Goal: Information Seeking & Learning: Learn about a topic

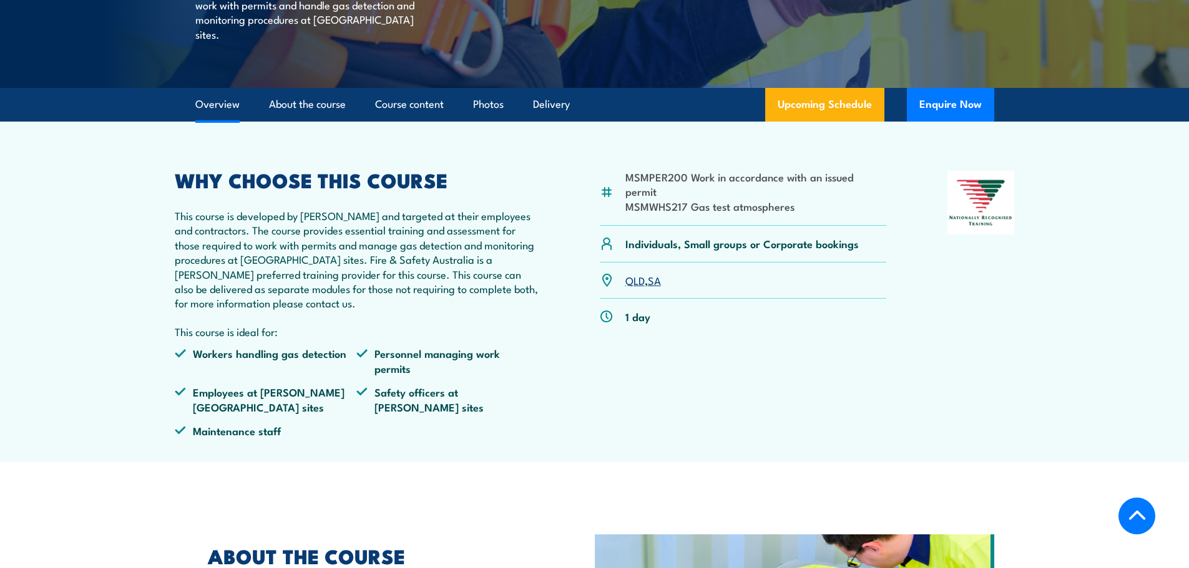
scroll to position [374, 0]
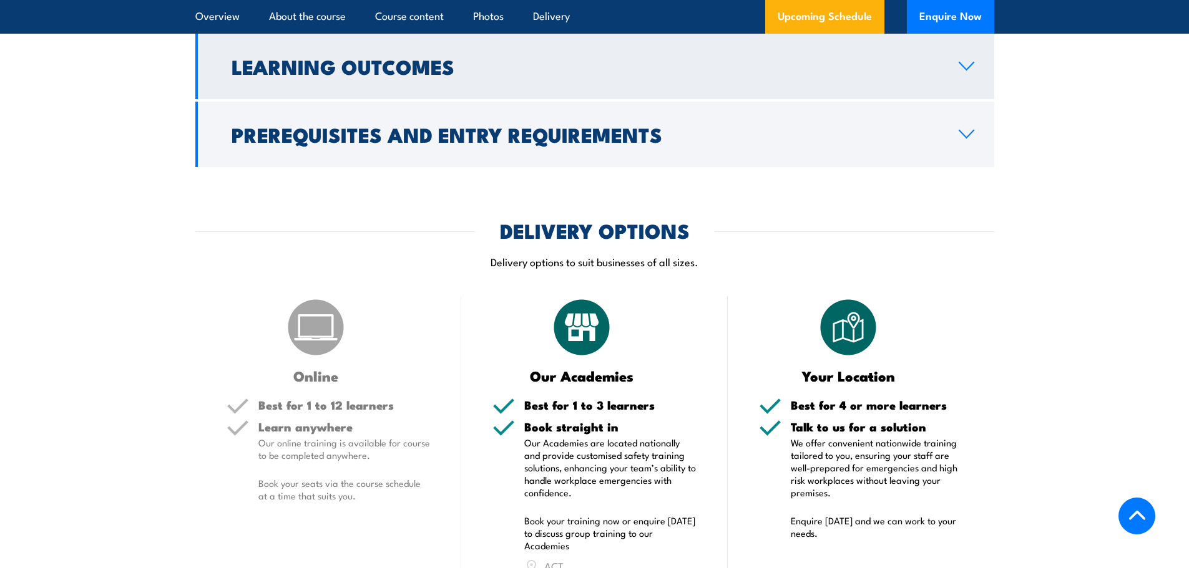
click at [439, 59] on h2 "Learning Outcomes" at bounding box center [584, 65] width 707 height 17
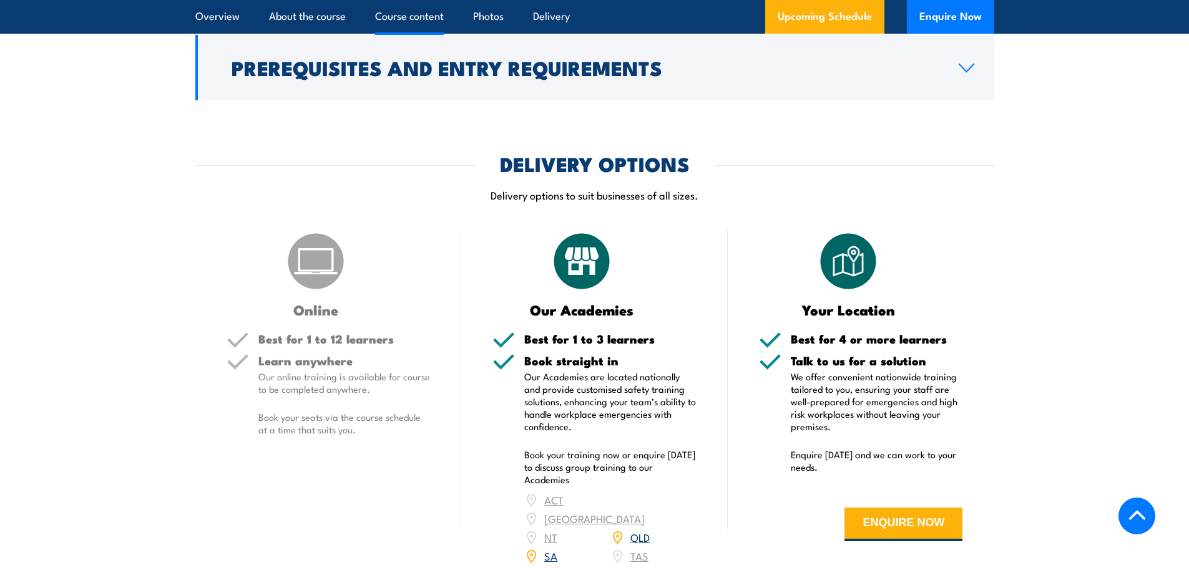
scroll to position [1204, 0]
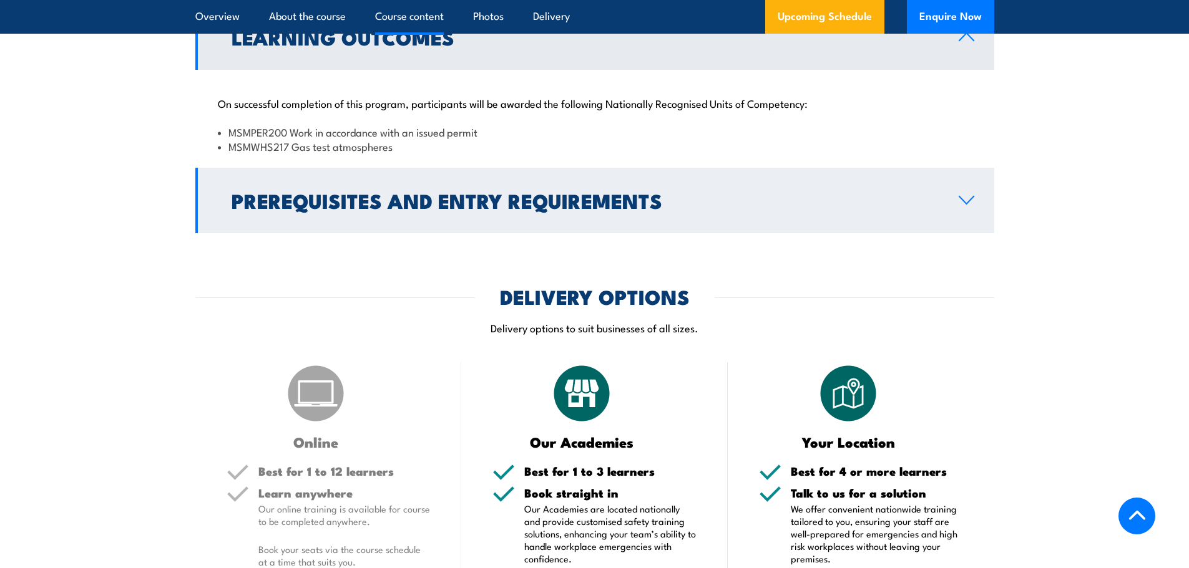
click at [435, 192] on h2 "Prerequisites and Entry Requirements" at bounding box center [584, 200] width 707 height 17
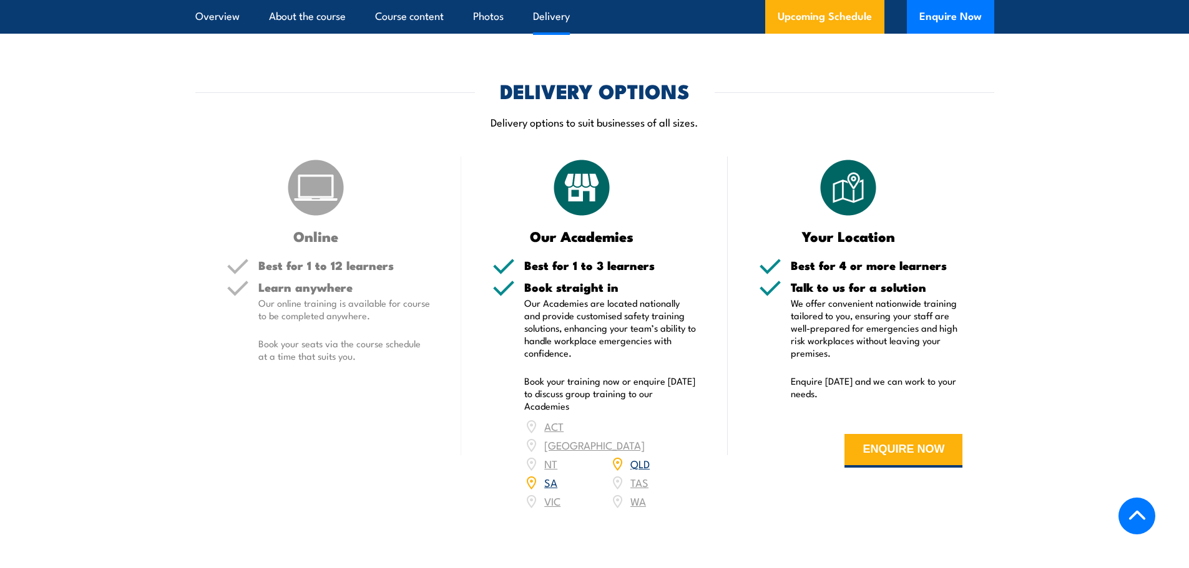
scroll to position [1578, 0]
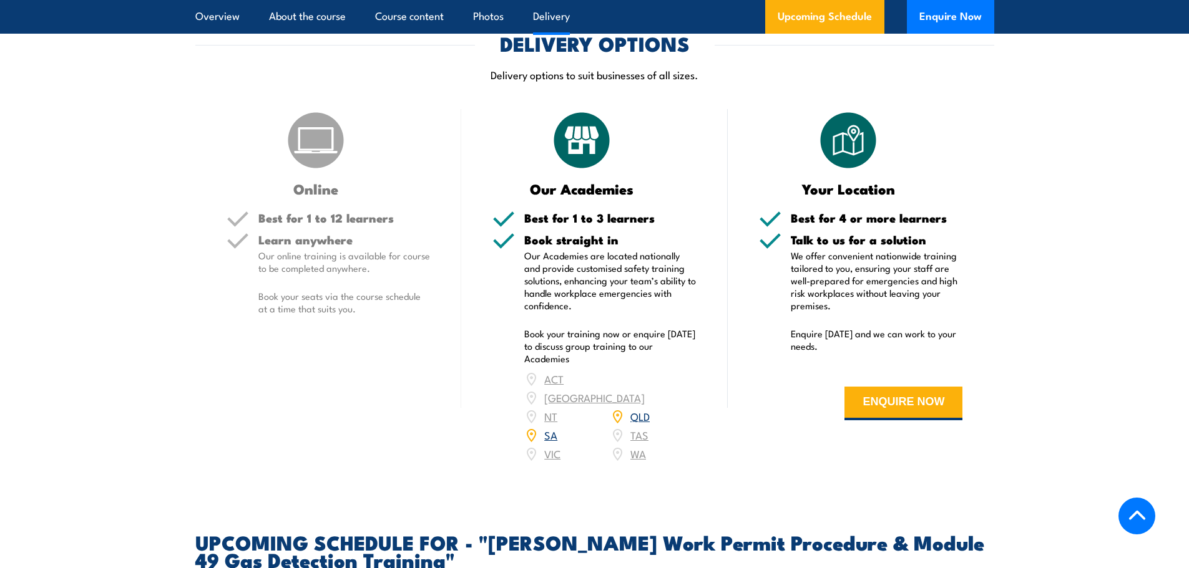
click at [263, 132] on div "Online" at bounding box center [328, 152] width 204 height 87
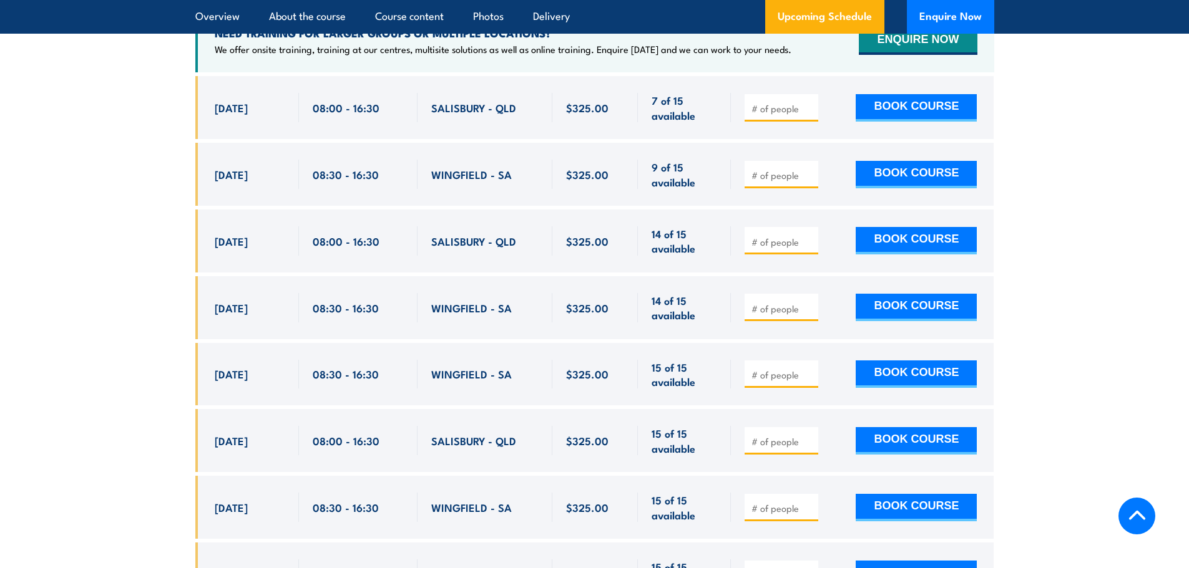
scroll to position [2265, 0]
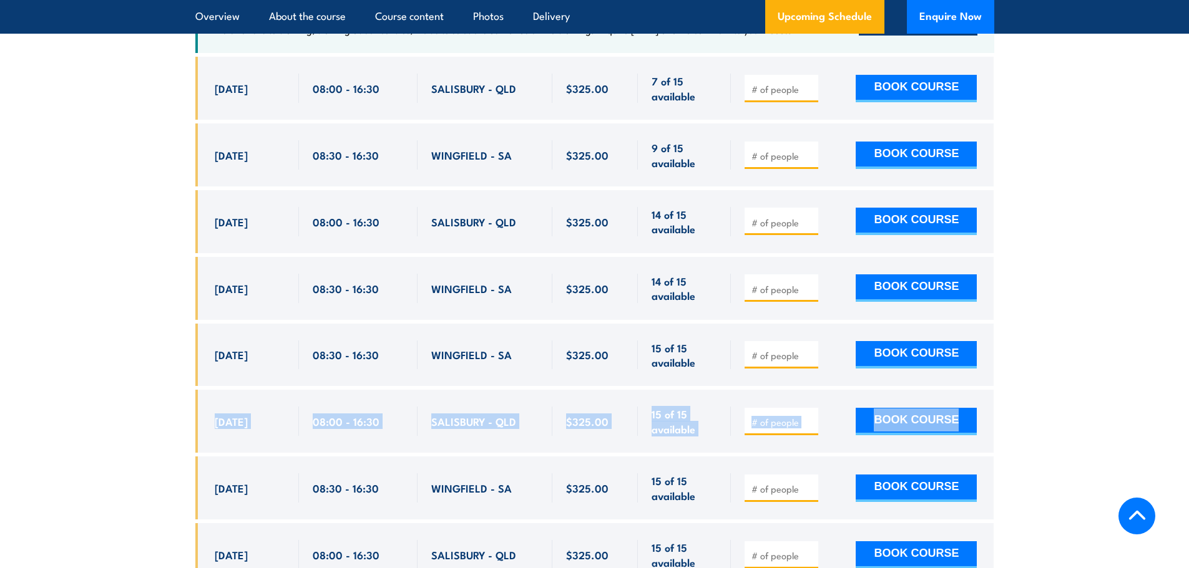
drag, startPoint x: 1188, startPoint y: 327, endPoint x: 1189, endPoint y: 342, distance: 15.0
click at [1168, 331] on section "UPCOMING SCHEDULE FOR - "Santos Work Permit Procedure & Module 49 Gas Detection…" at bounding box center [594, 226] width 1189 height 758
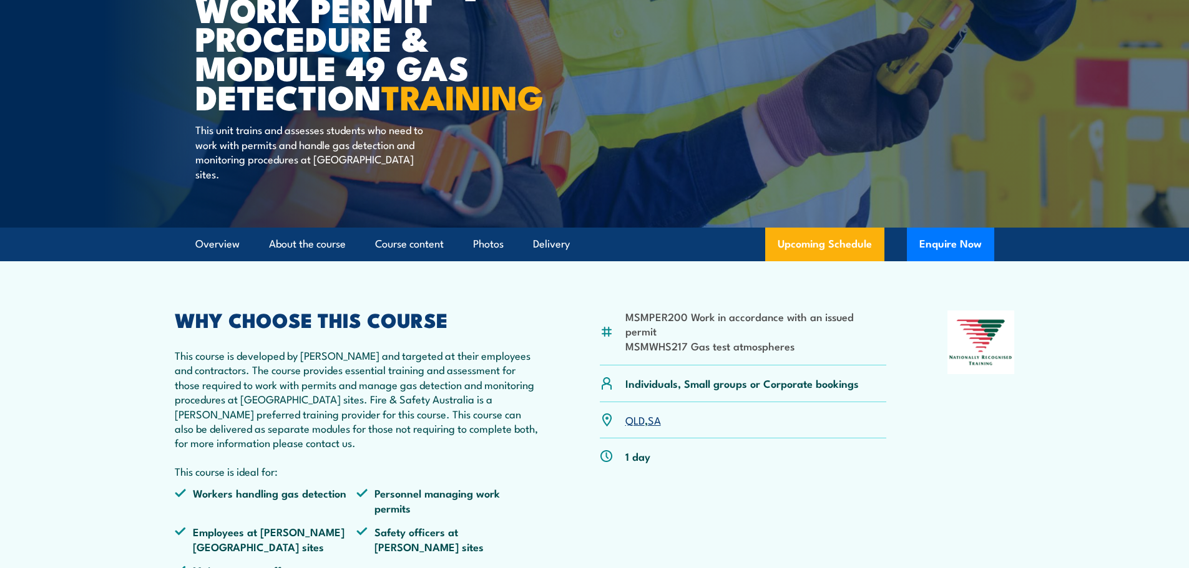
scroll to position [177, 0]
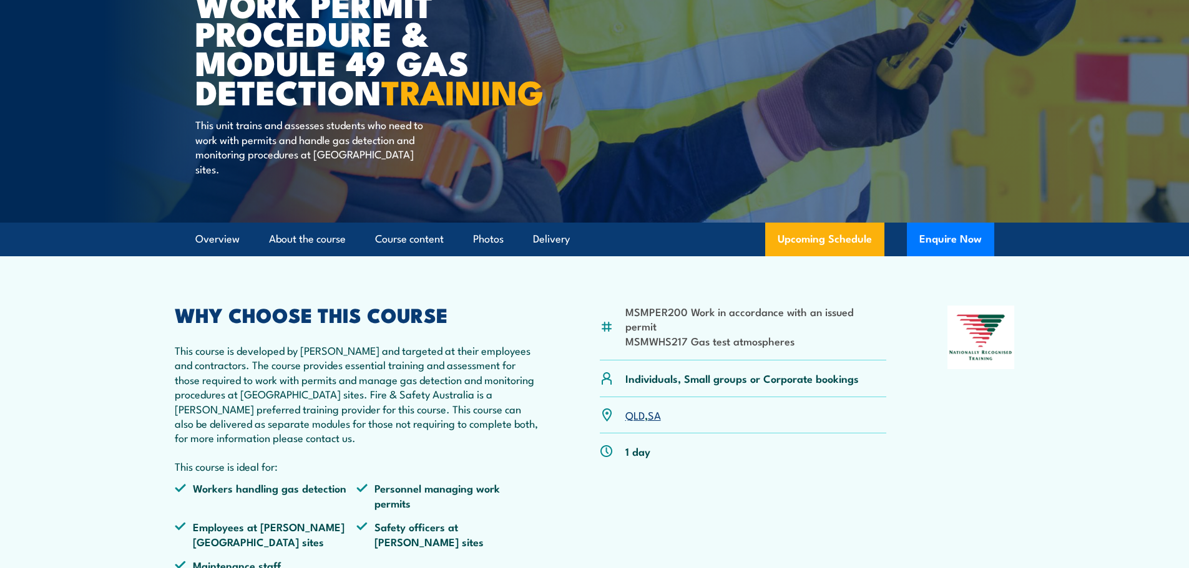
click at [710, 334] on li "MSMWHS217 Gas test atmospheres" at bounding box center [755, 341] width 261 height 14
drag, startPoint x: 625, startPoint y: 328, endPoint x: 850, endPoint y: 344, distance: 225.8
click at [839, 343] on ul "MSMPER200 Work in accordance with an issued permit MSMWHS217 Gas test atmospher…" at bounding box center [755, 326] width 261 height 44
copy ul "MSMPER200 Work in accordance with an issued permit MSMWHS217 Gas test atmospher…"
click at [606, 333] on img at bounding box center [607, 328] width 14 height 14
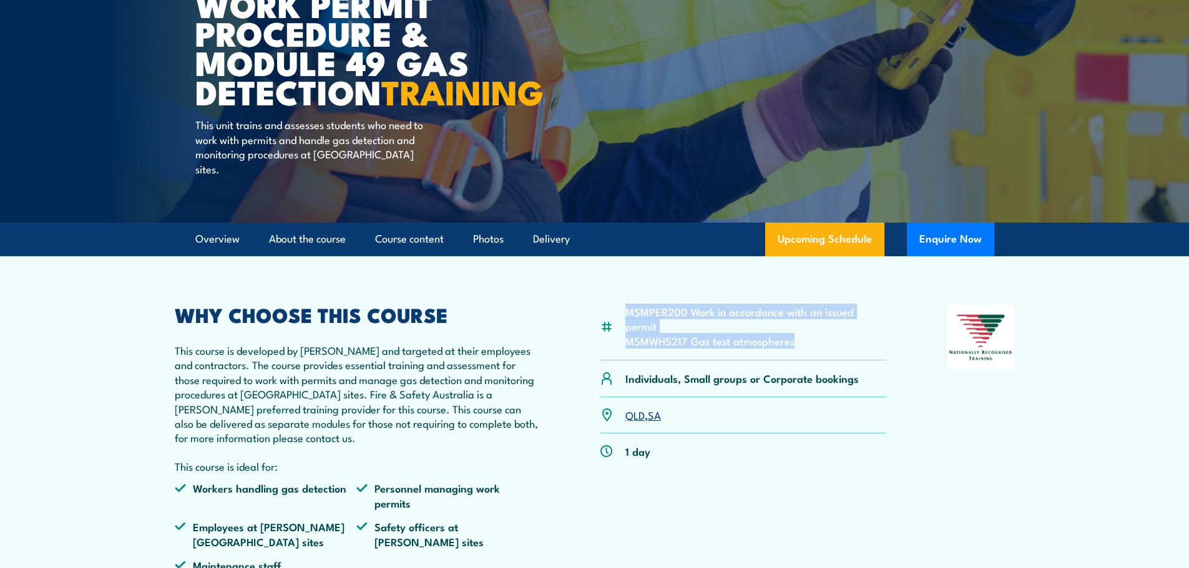
click at [691, 343] on li "MSMWHS217 Gas test atmospheres" at bounding box center [755, 341] width 261 height 14
drag, startPoint x: 684, startPoint y: 326, endPoint x: 628, endPoint y: 332, distance: 56.4
click at [628, 332] on li "MSMPER200 Work in accordance with an issued permit" at bounding box center [755, 318] width 261 height 29
copy li "MSMPER200"
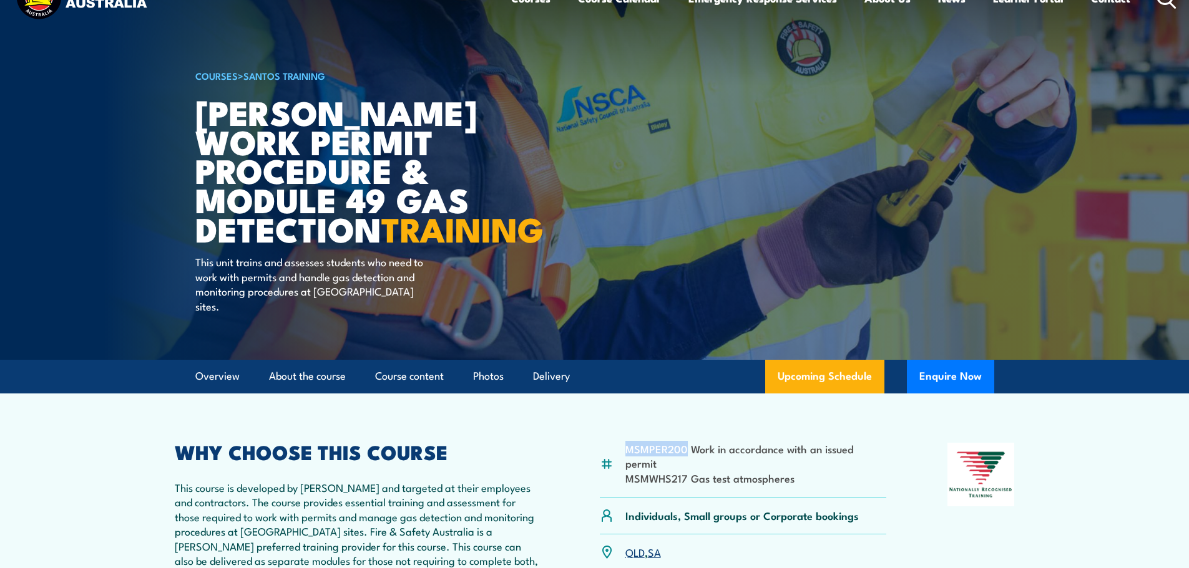
scroll to position [250, 0]
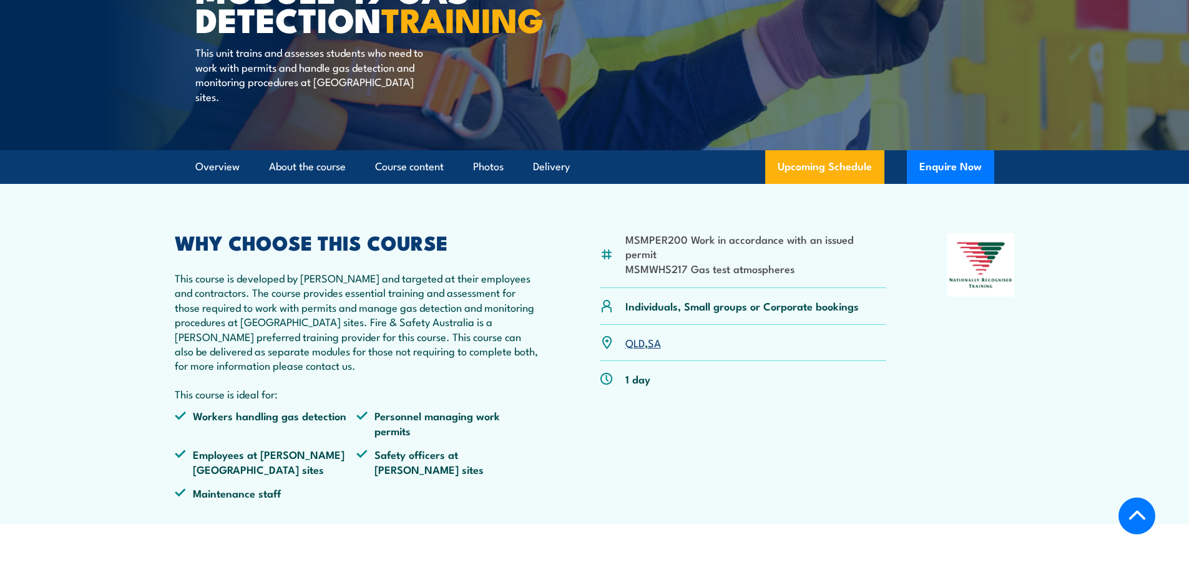
click at [716, 280] on div "MSMPER200 Work in accordance with an issued permit MSMWHS217 Gas test atmospher…" at bounding box center [743, 260] width 287 height 55
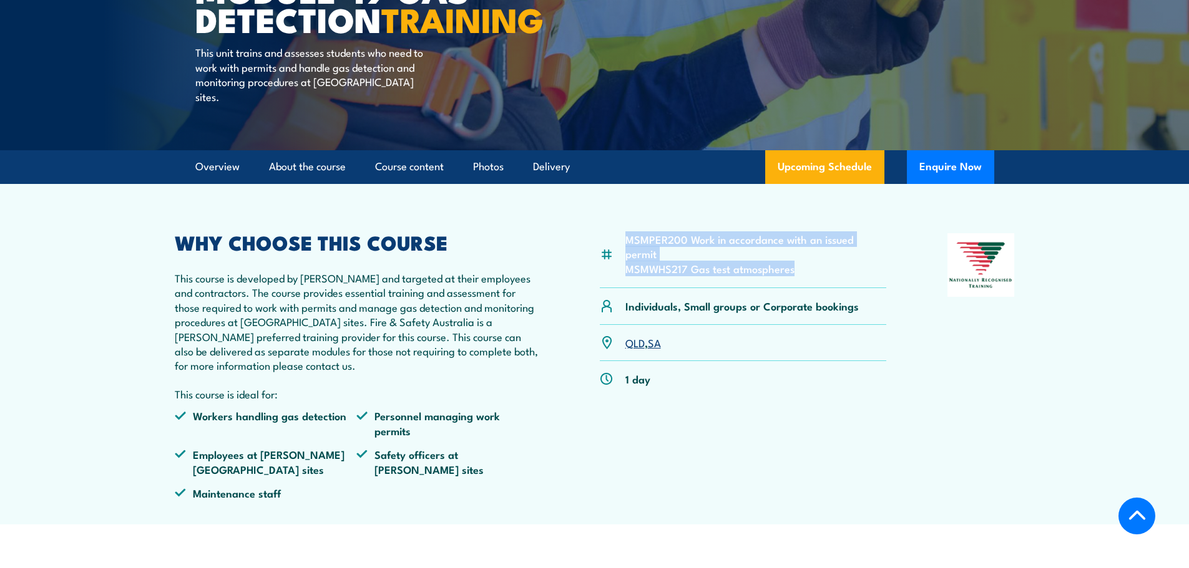
drag, startPoint x: 793, startPoint y: 275, endPoint x: 628, endPoint y: 253, distance: 166.8
click at [628, 253] on ul "MSMPER200 Work in accordance with an issued permit MSMWHS217 Gas test atmospher…" at bounding box center [755, 254] width 261 height 44
copy ul "MSMPER200 Work in accordance with an issued permit MSMWHS217 Gas test atmospher…"
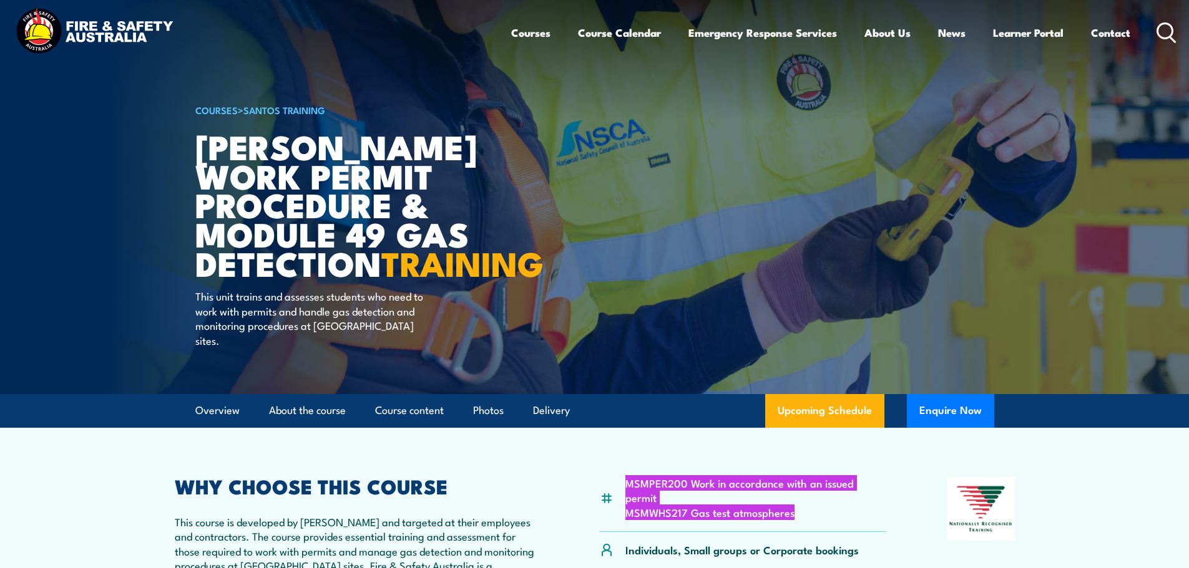
scroll to position [0, 0]
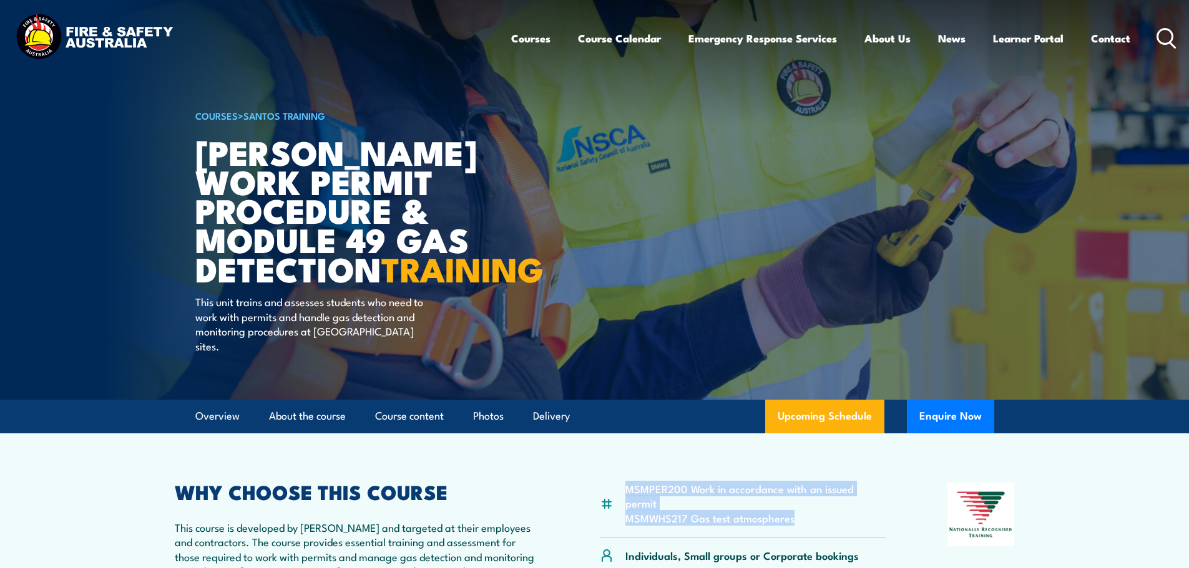
click at [311, 112] on link "Santos Training" at bounding box center [284, 116] width 82 height 14
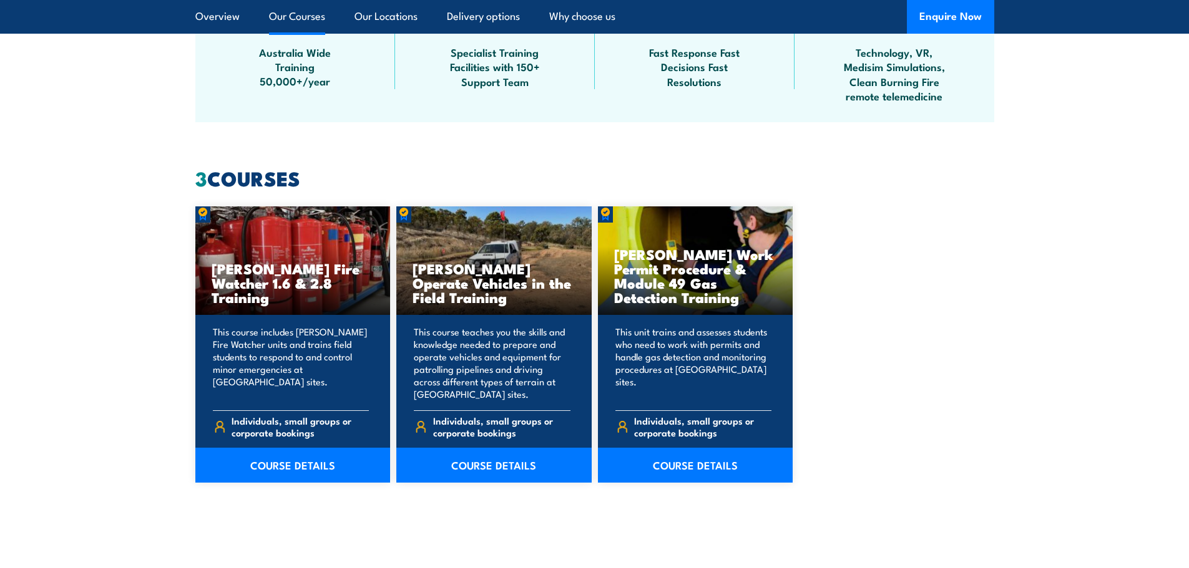
scroll to position [873, 0]
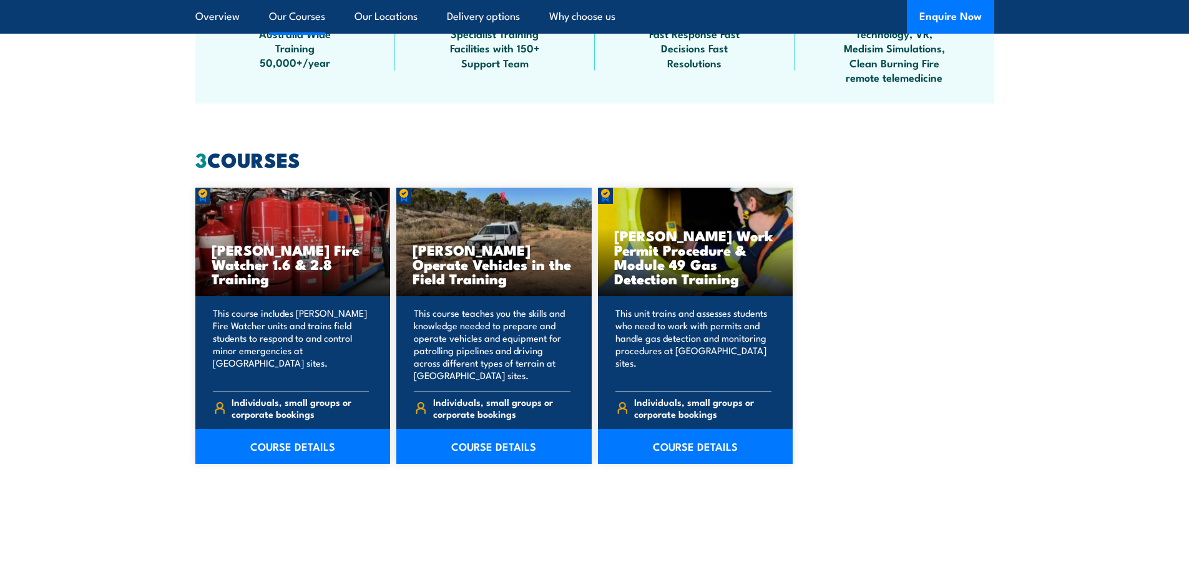
click at [669, 293] on div "[PERSON_NAME] Work Permit Procedure & Module 49 Gas Detection Training" at bounding box center [695, 242] width 195 height 109
click at [669, 267] on h3 "[PERSON_NAME] Work Permit Procedure & Module 49 Gas Detection Training" at bounding box center [695, 256] width 163 height 57
drag, startPoint x: 625, startPoint y: 183, endPoint x: 606, endPoint y: 188, distance: 20.1
click at [620, 184] on div "3 COURSES [PERSON_NAME] Fire Watcher 1.6 & 2.8 Training This course includes [P…" at bounding box center [594, 307] width 799 height 314
click at [682, 444] on link "COURSE DETAILS" at bounding box center [695, 446] width 195 height 35
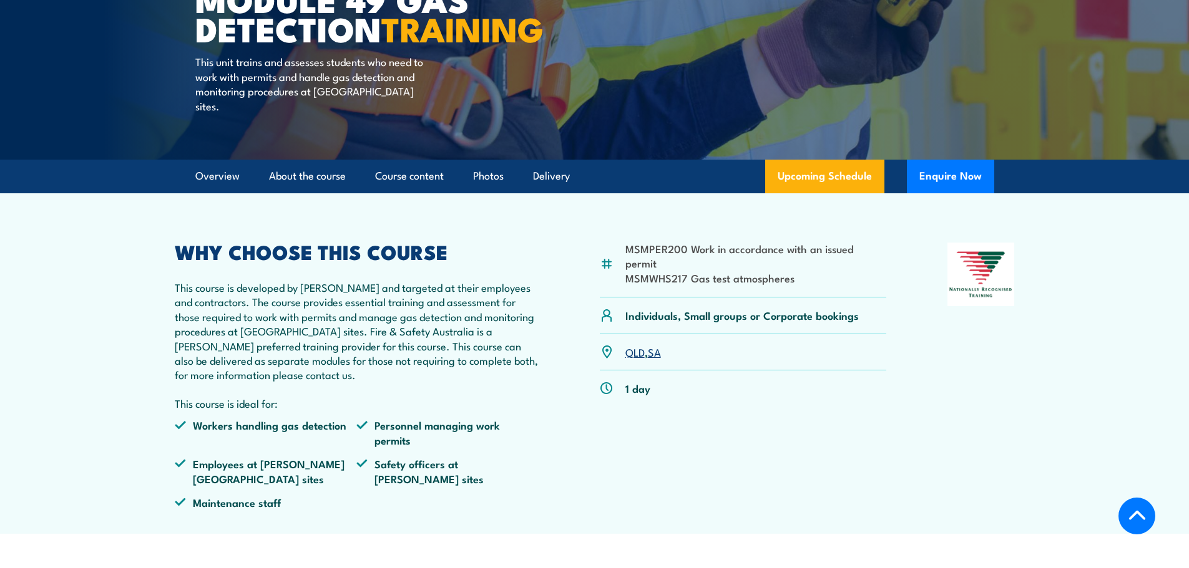
scroll to position [312, 0]
